Goal: Contribute content: Add original content to the website for others to see

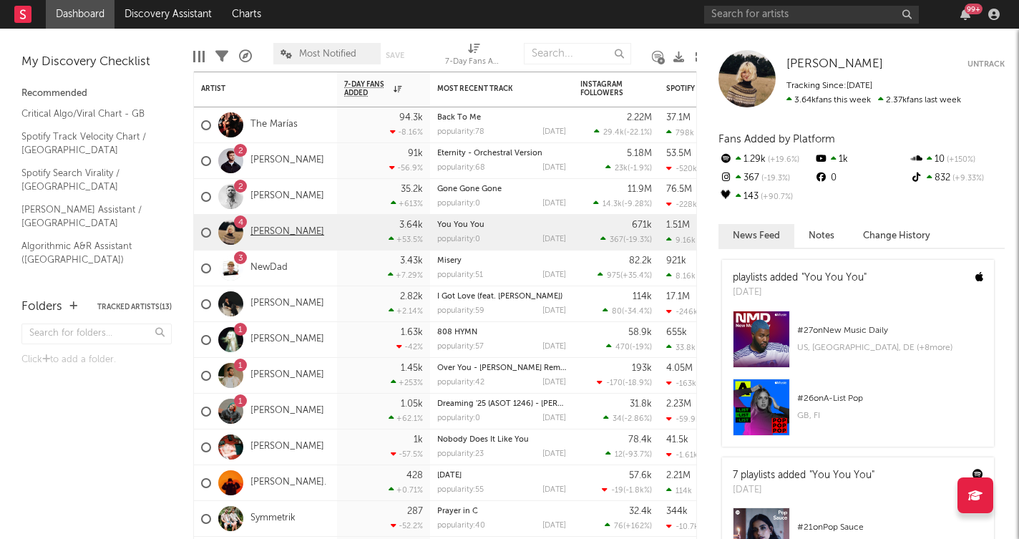
click at [277, 233] on link "[PERSON_NAME]" at bounding box center [287, 232] width 74 height 12
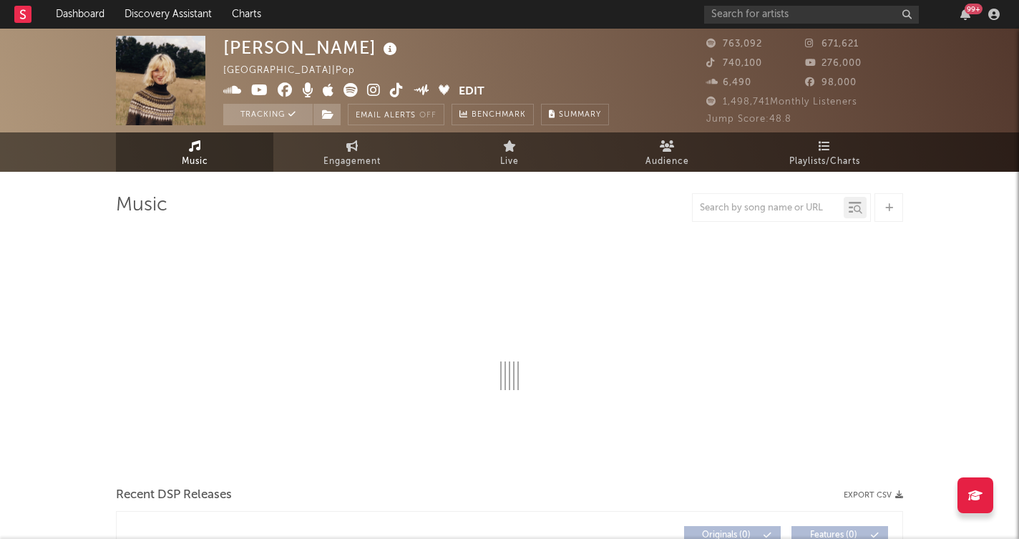
select select "6m"
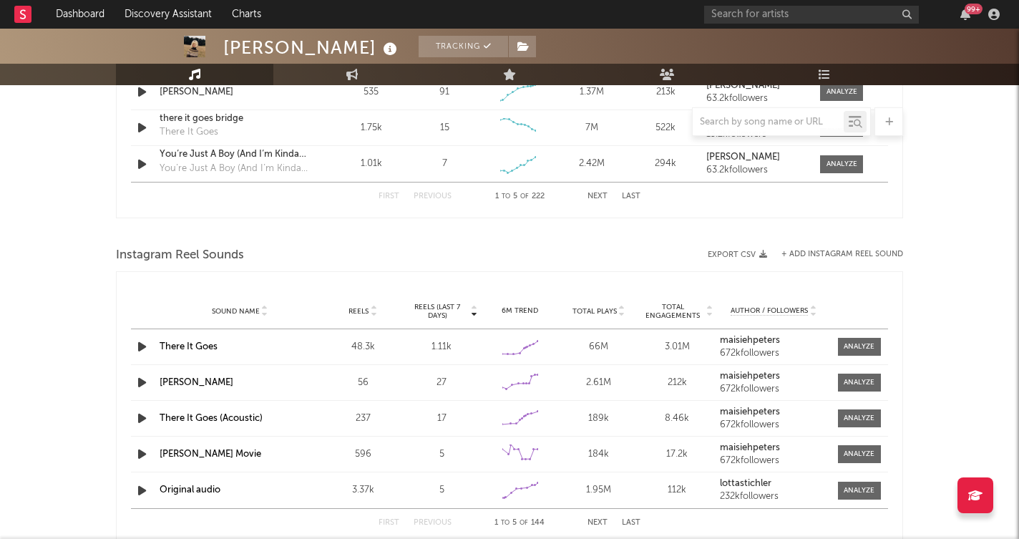
scroll to position [1174, 0]
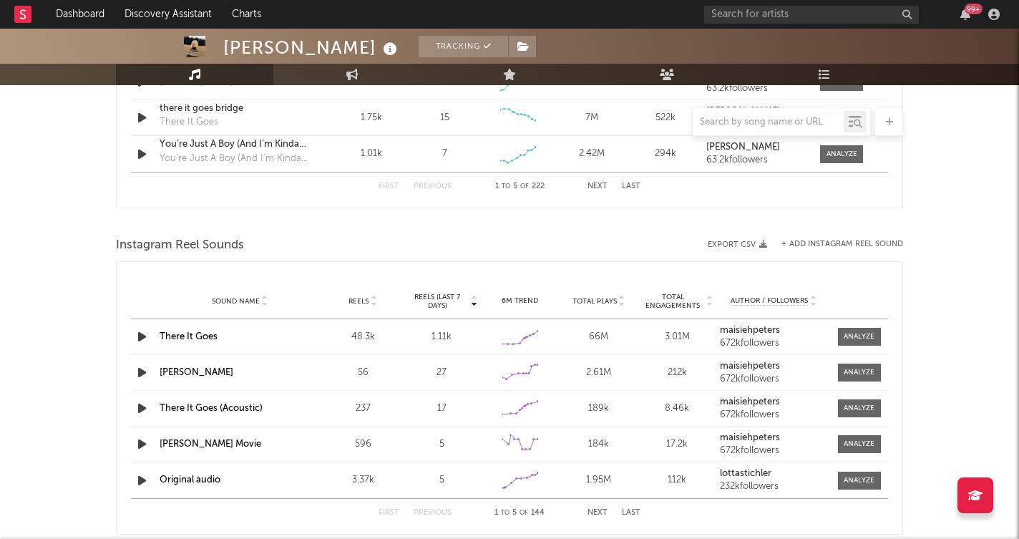
click at [831, 238] on div "Instagram Reel Sounds" at bounding box center [509, 245] width 787 height 24
click at [449, 299] on span "Reels (last 7 days)" at bounding box center [437, 301] width 63 height 17
click at [450, 299] on span "Reels (last 7 days)" at bounding box center [437, 301] width 63 height 17
click at [736, 125] on input "text" at bounding box center [768, 122] width 151 height 11
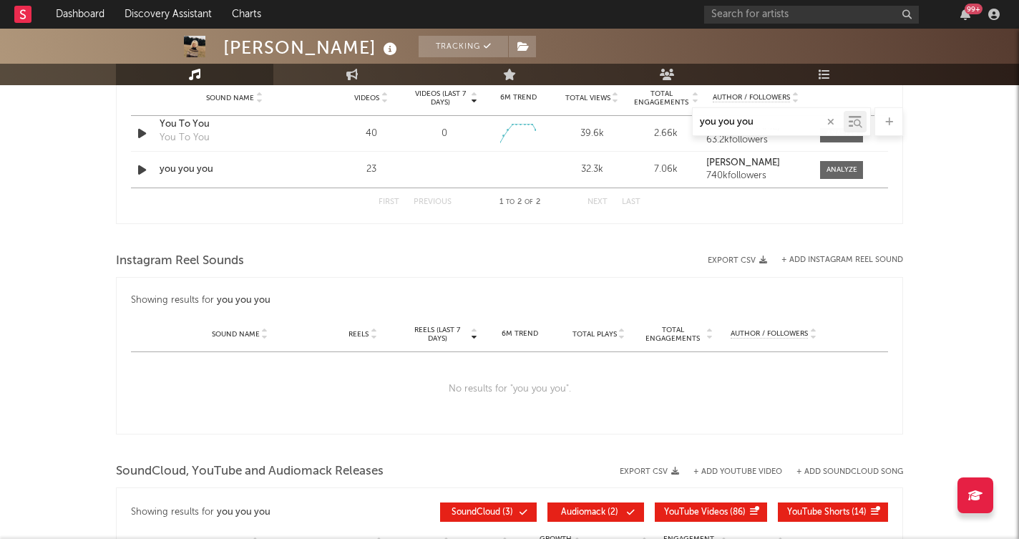
scroll to position [1056, 0]
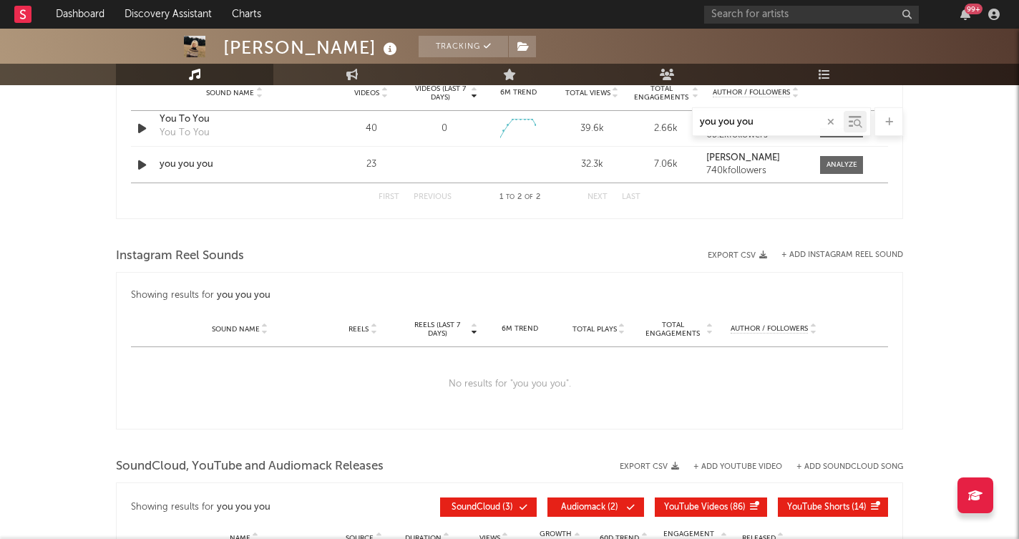
type input "you you you"
click at [824, 255] on button "+ Add Instagram Reel Sound" at bounding box center [842, 255] width 122 height 8
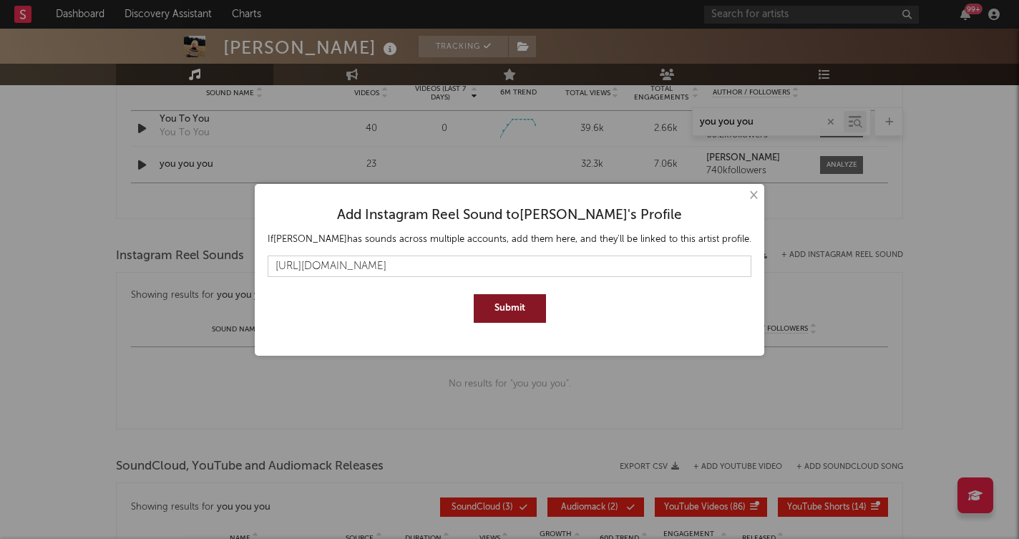
type input "[URL][DOMAIN_NAME]"
click at [525, 309] on button "Submit" at bounding box center [510, 308] width 72 height 29
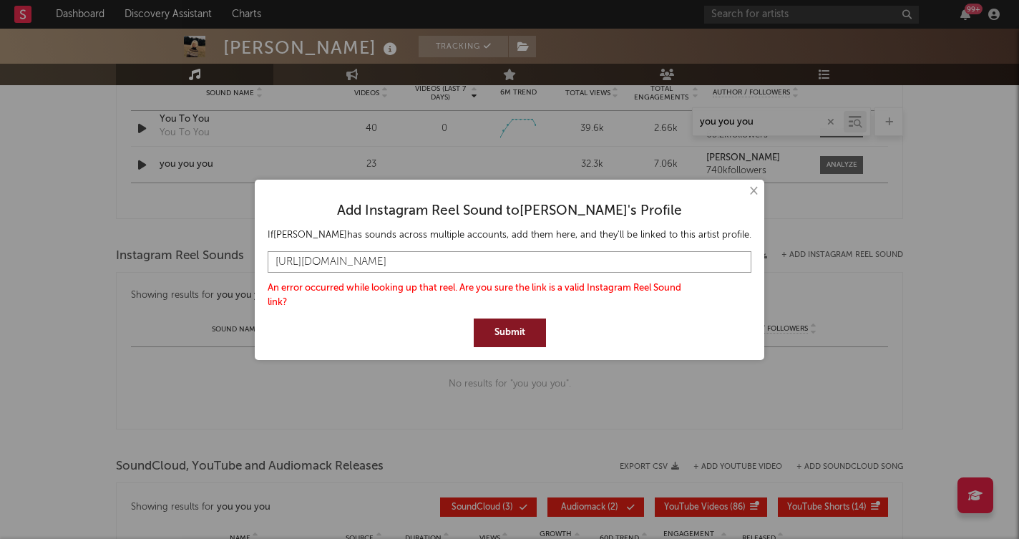
click at [614, 263] on input "[URL][DOMAIN_NAME]" at bounding box center [510, 261] width 484 height 21
drag, startPoint x: 741, startPoint y: 189, endPoint x: 740, endPoint y: 220, distance: 31.5
click at [745, 189] on button "×" at bounding box center [753, 191] width 16 height 16
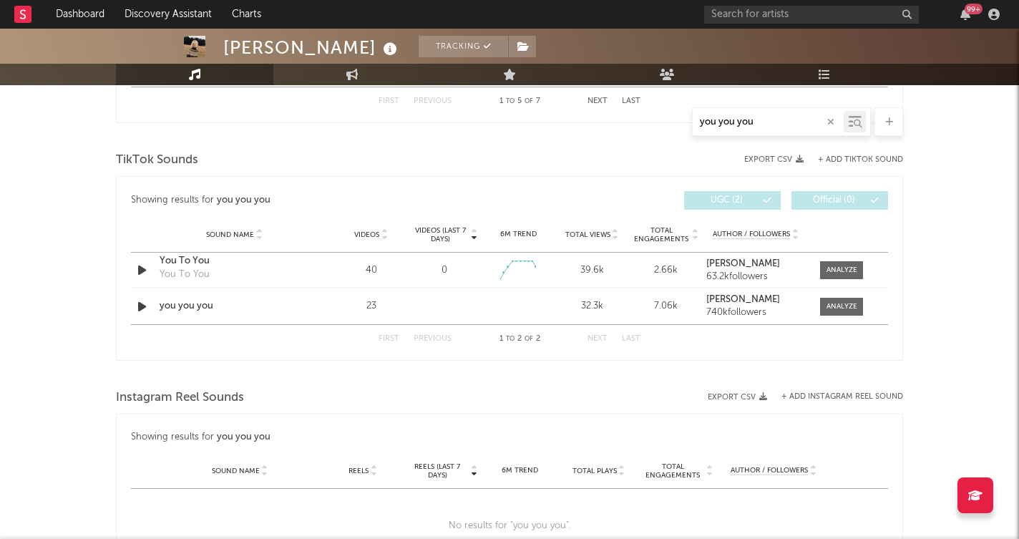
scroll to position [915, 0]
